Goal: Task Accomplishment & Management: Use online tool/utility

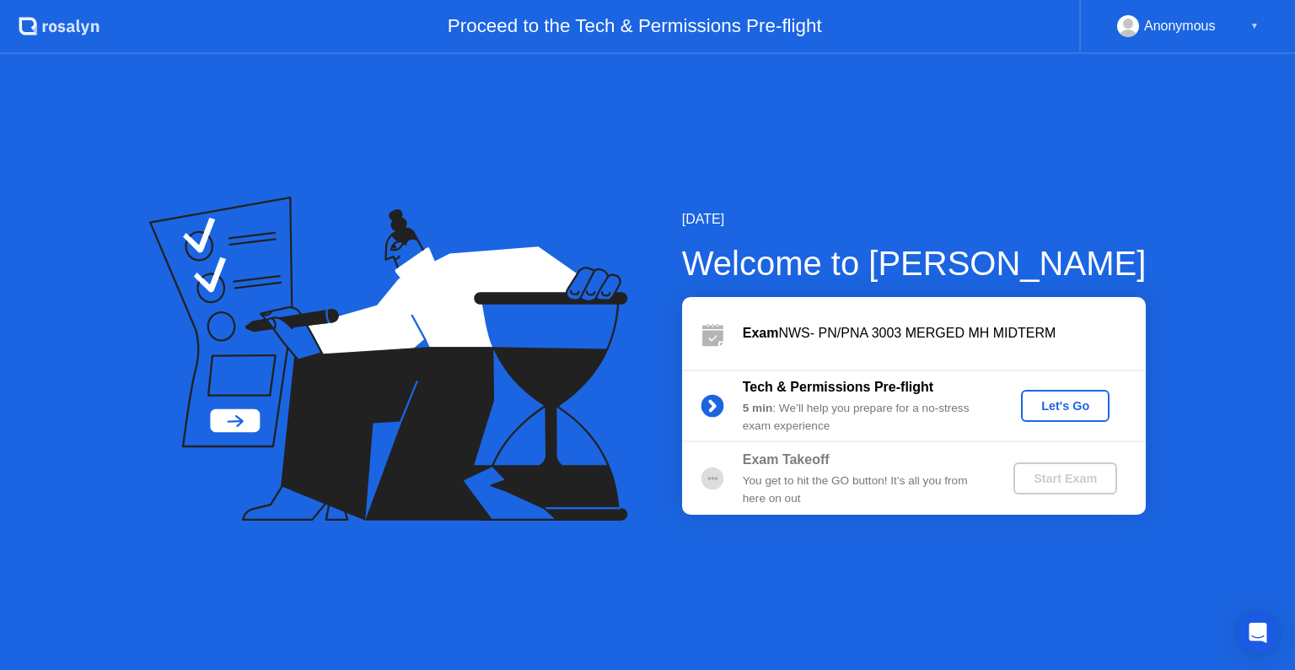
click at [1073, 412] on div "Let's Go" at bounding box center [1065, 405] width 75 height 13
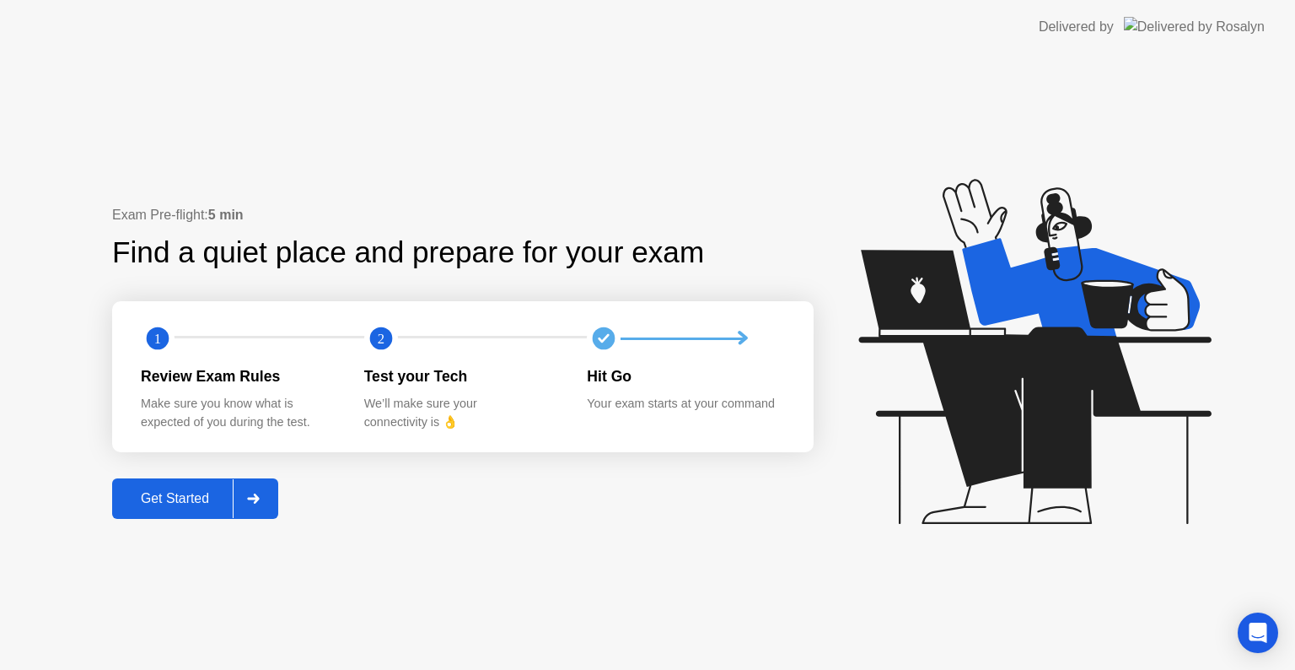
click at [163, 509] on button "Get Started" at bounding box center [195, 498] width 166 height 40
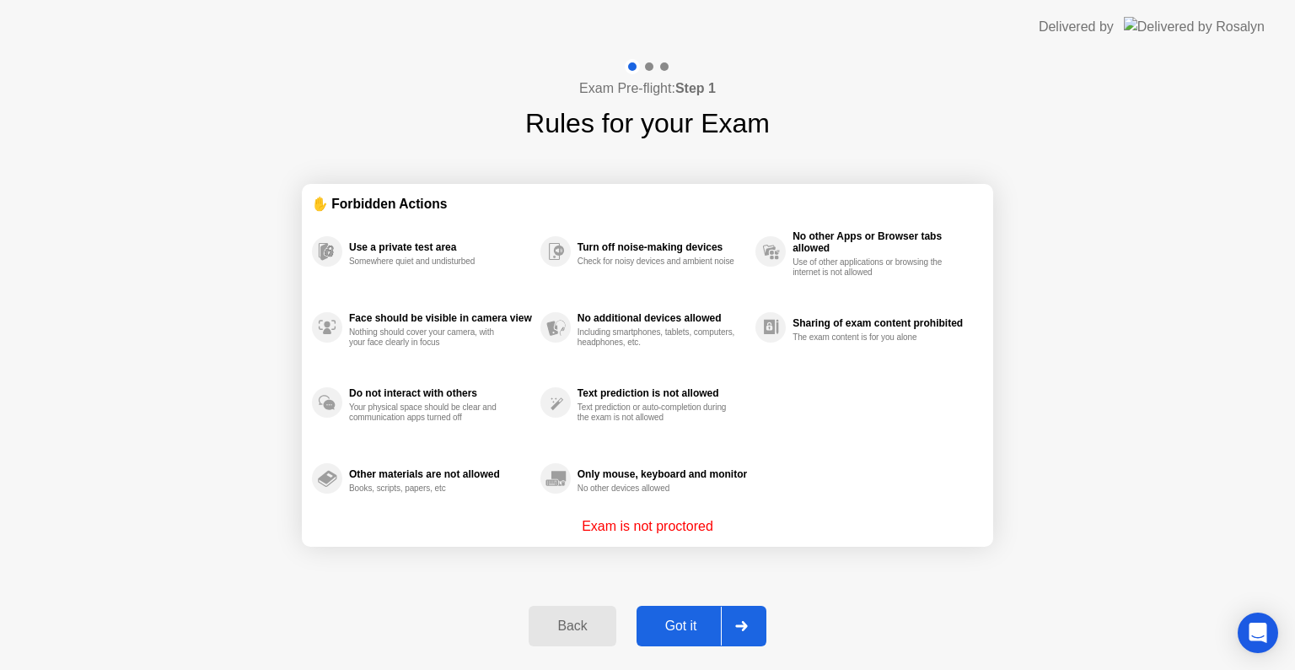
click at [699, 631] on div "Got it" at bounding box center [681, 625] width 79 height 15
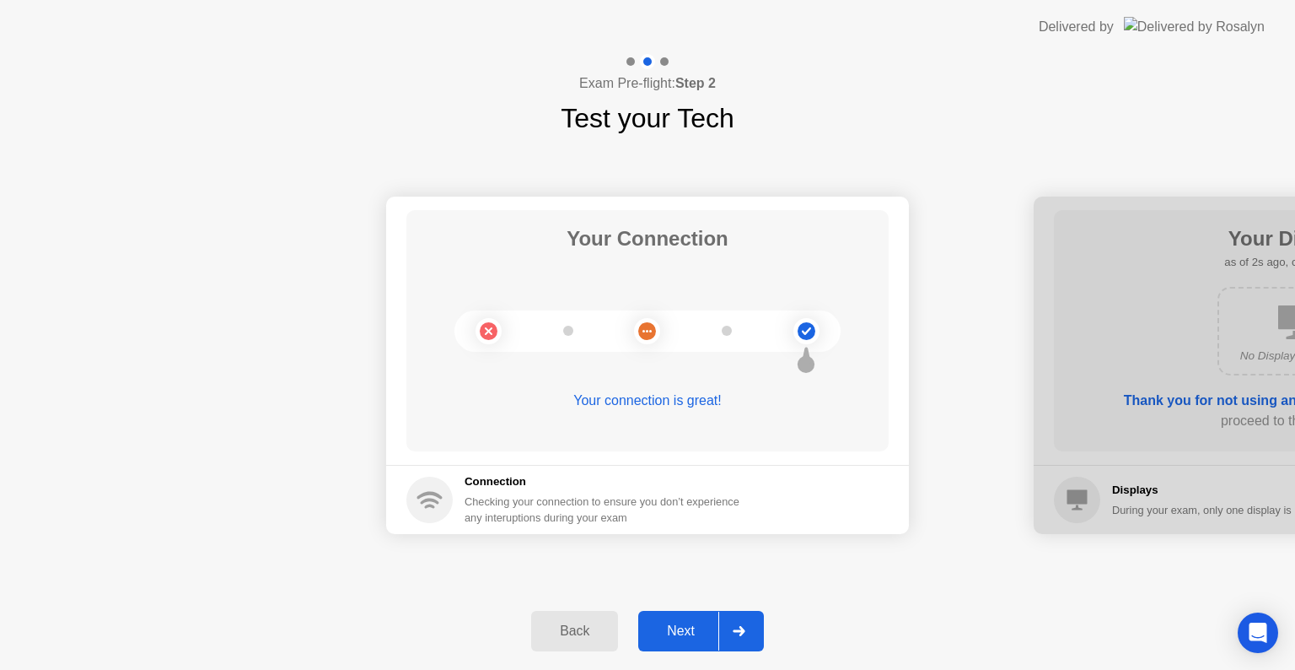
click at [683, 625] on div "Next" at bounding box center [680, 630] width 75 height 15
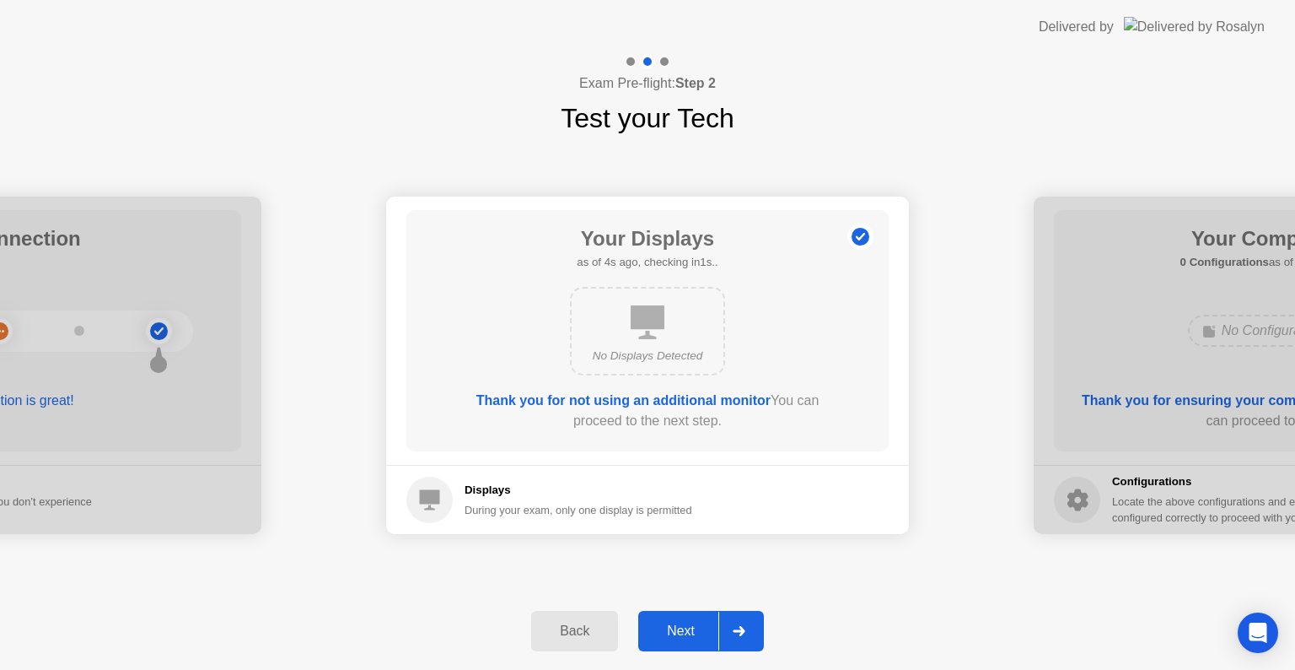
click at [683, 625] on div "Next" at bounding box center [680, 630] width 75 height 15
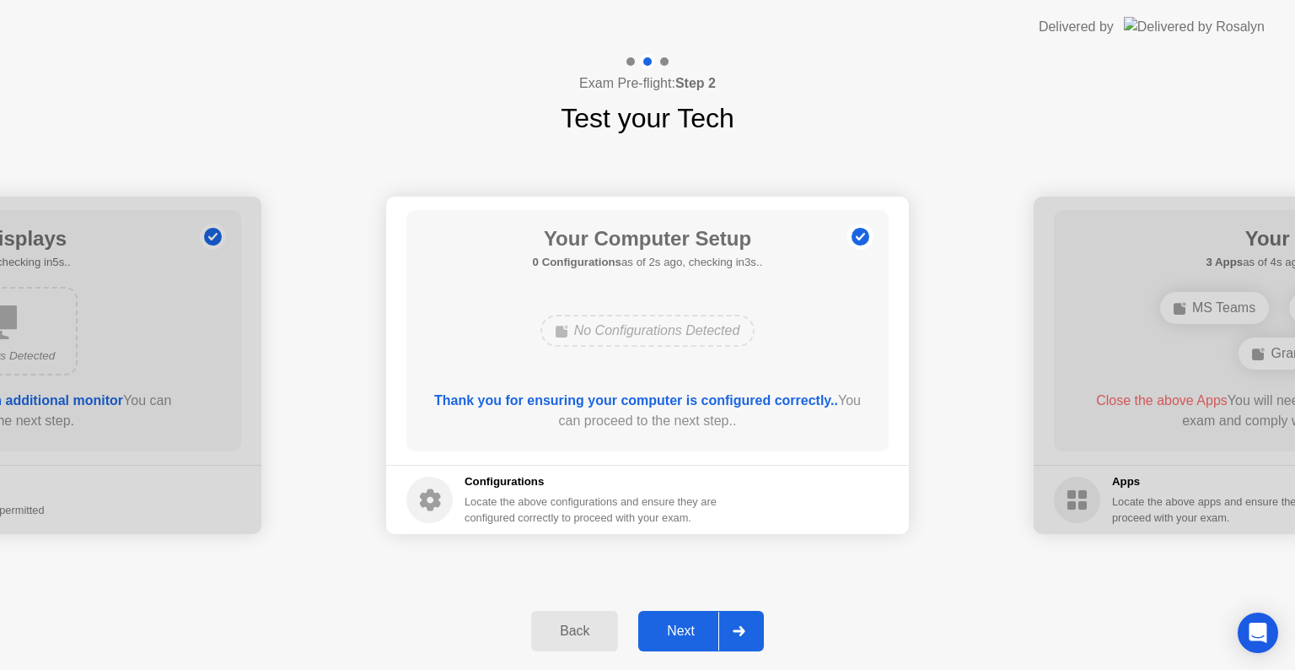
click at [683, 625] on div "Next" at bounding box center [680, 630] width 75 height 15
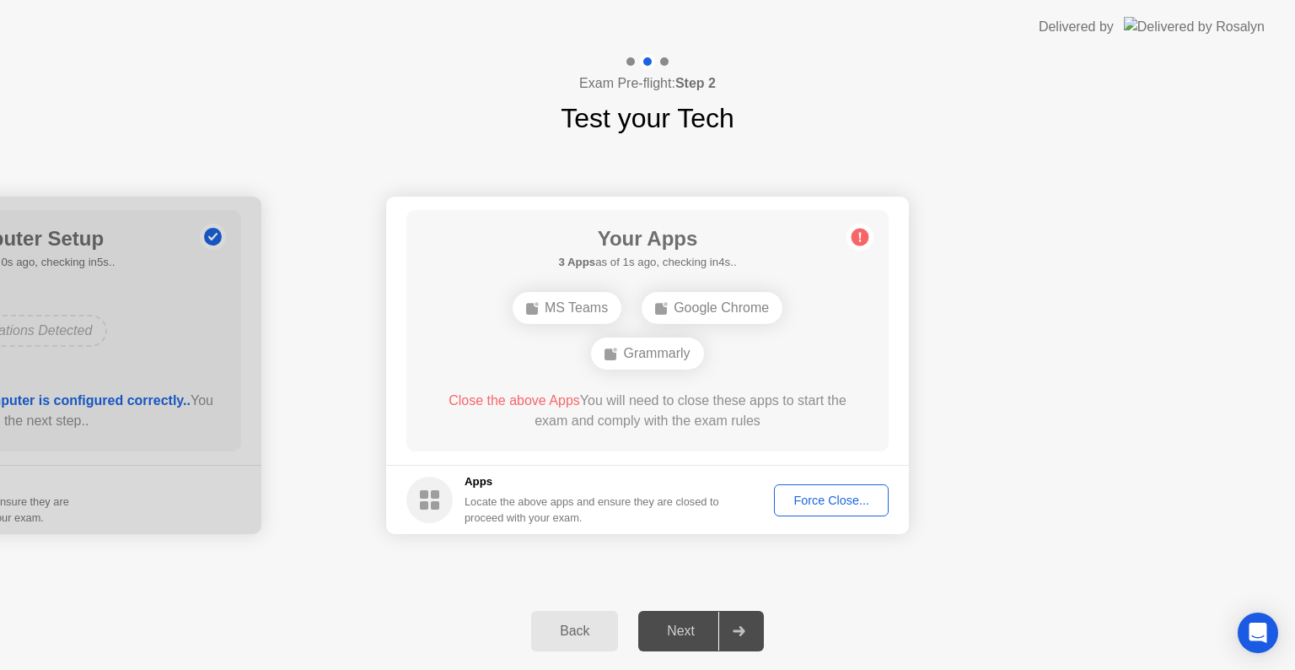
click at [830, 495] on div "Force Close..." at bounding box center [831, 499] width 103 height 13
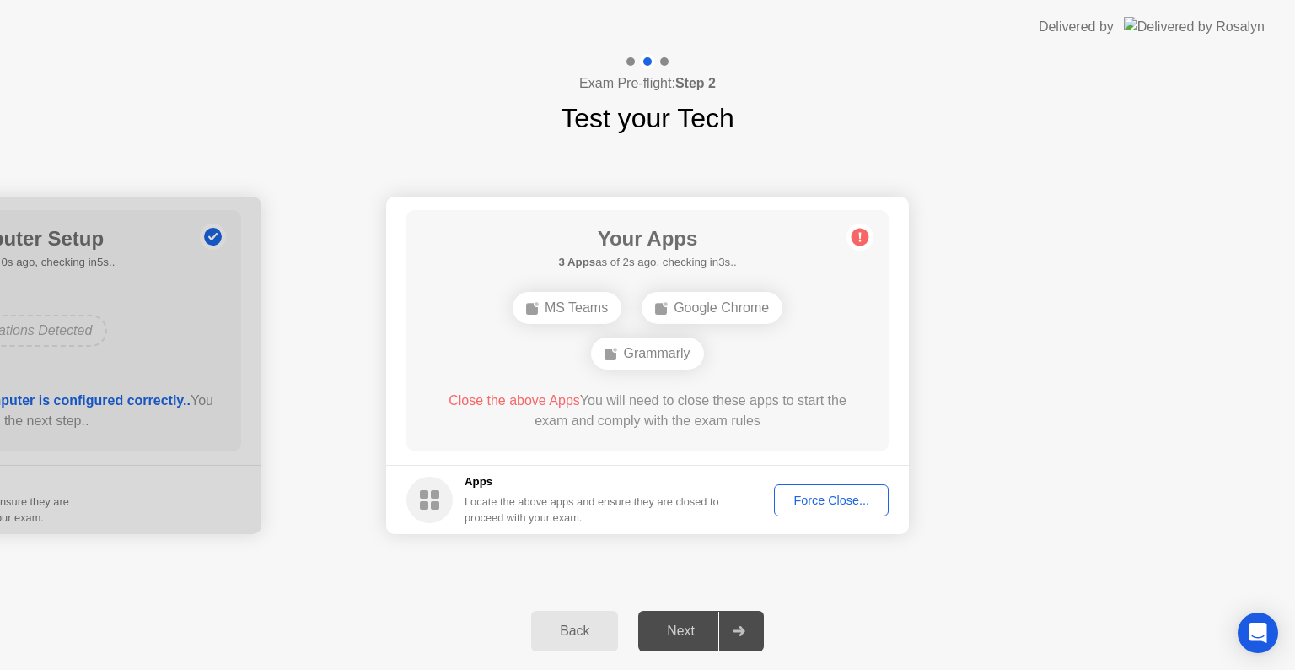
click at [676, 631] on div "Next" at bounding box center [680, 630] width 75 height 15
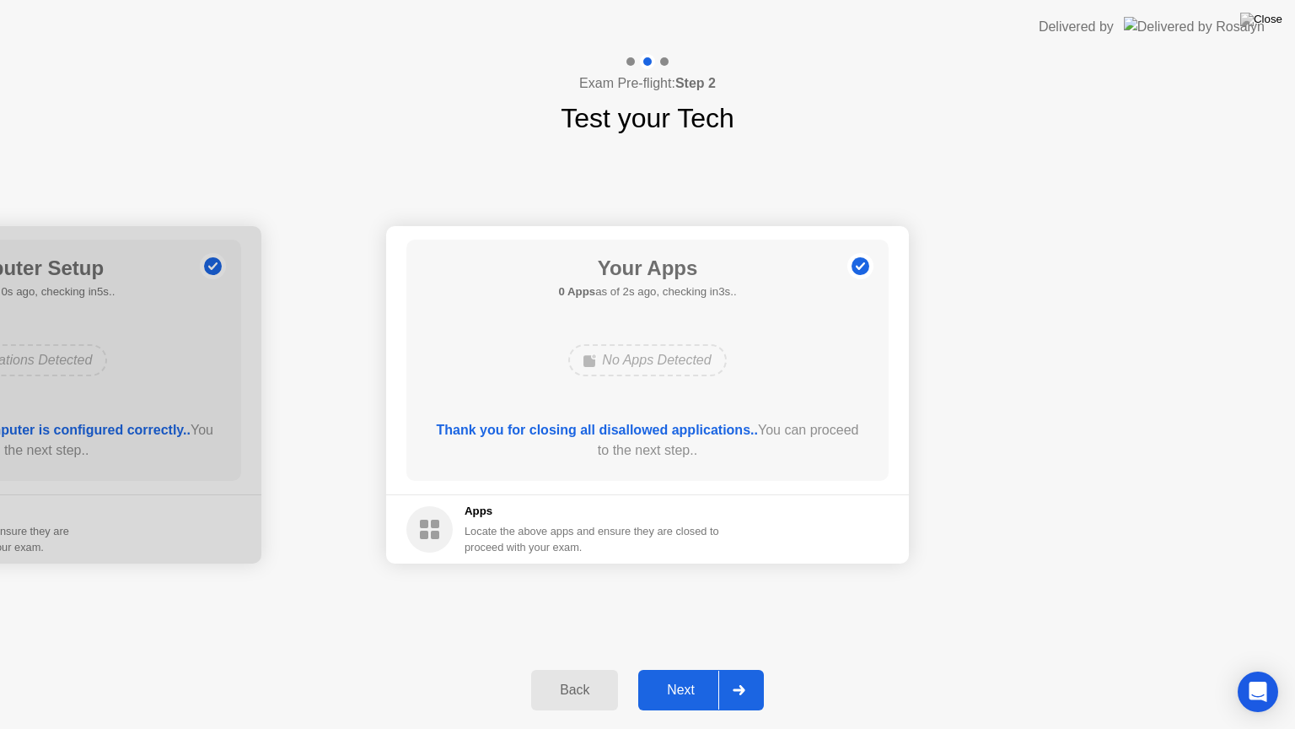
click at [685, 669] on div "Next" at bounding box center [680, 689] width 75 height 15
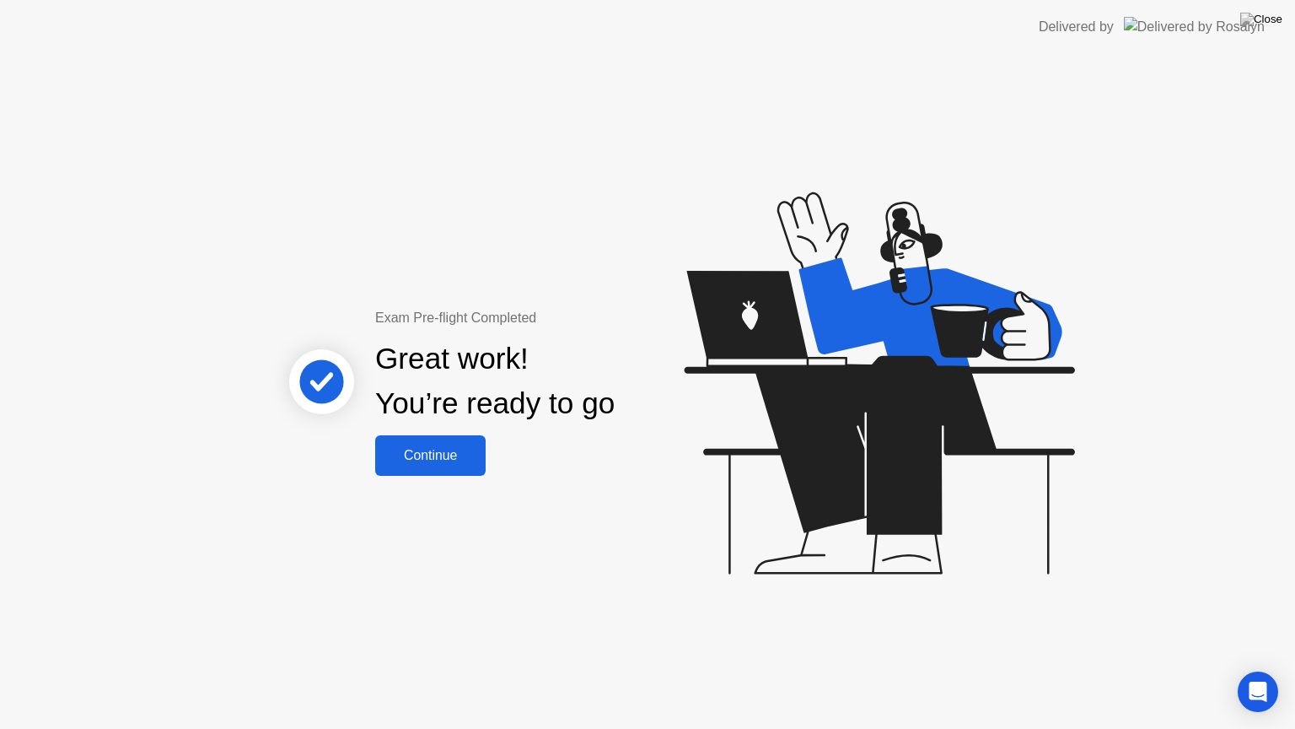
click at [424, 460] on div "Continue" at bounding box center [430, 455] width 100 height 15
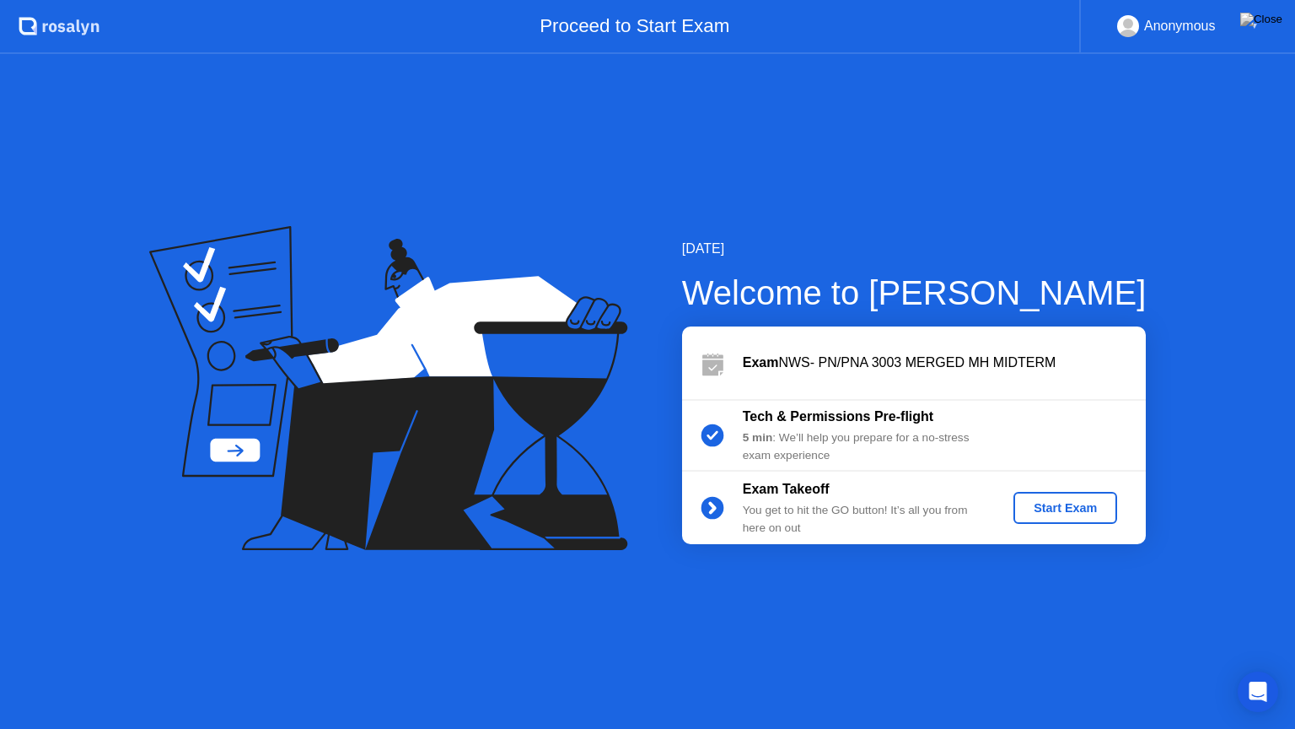
click at [1069, 505] on div "Start Exam" at bounding box center [1065, 507] width 90 height 13
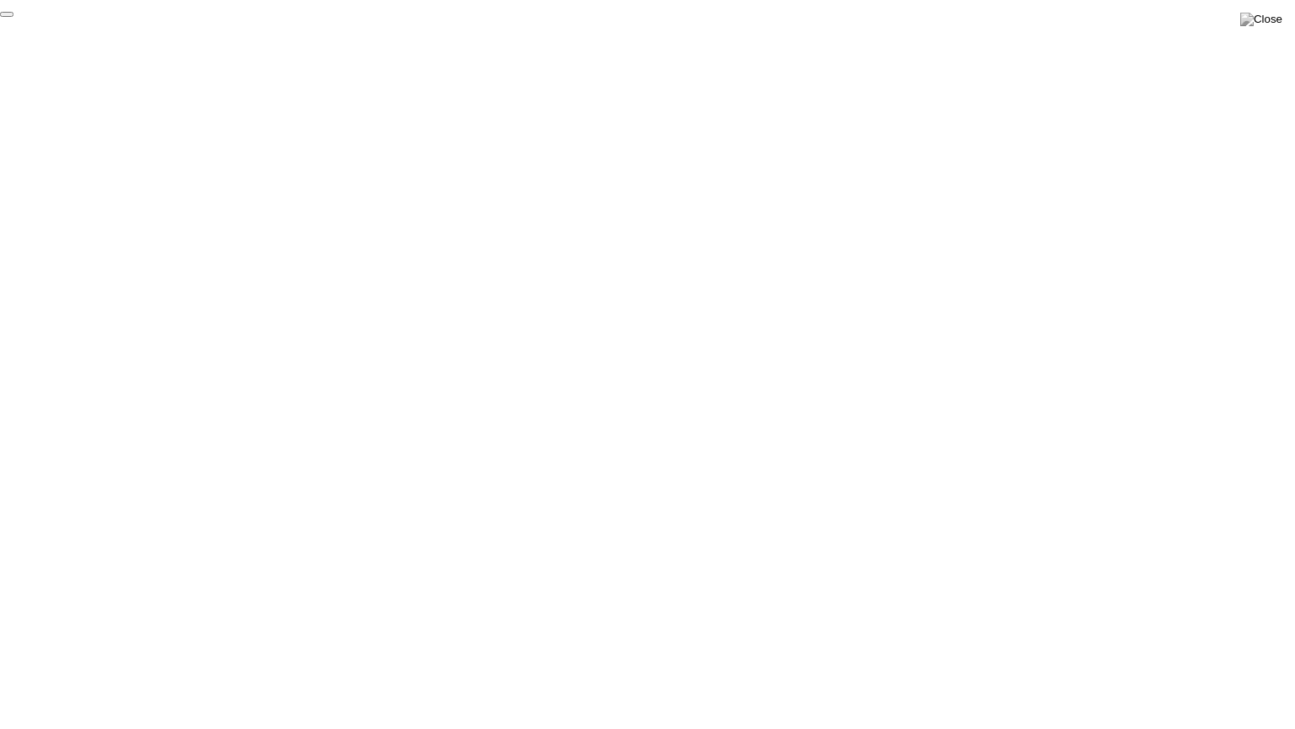
click div "End Proctoring Session"
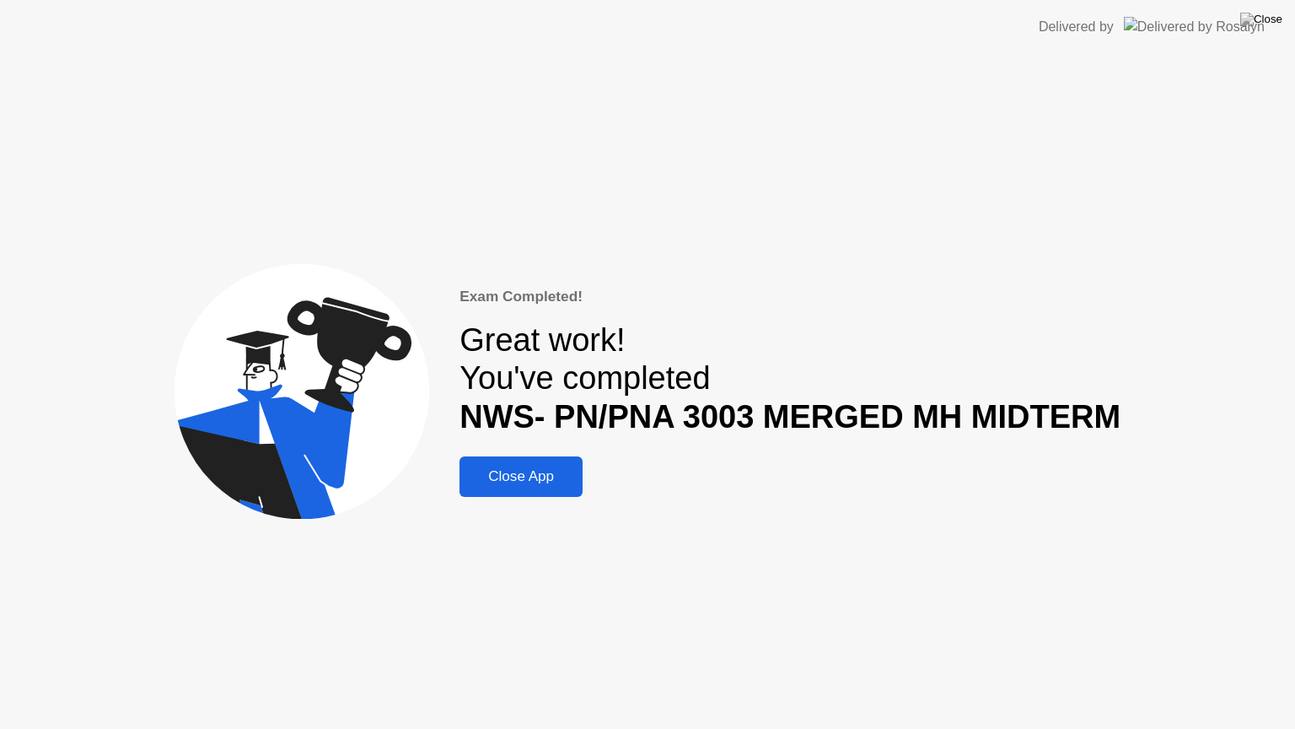
click at [550, 480] on div "Close App" at bounding box center [521, 476] width 113 height 17
